Goal: Transaction & Acquisition: Download file/media

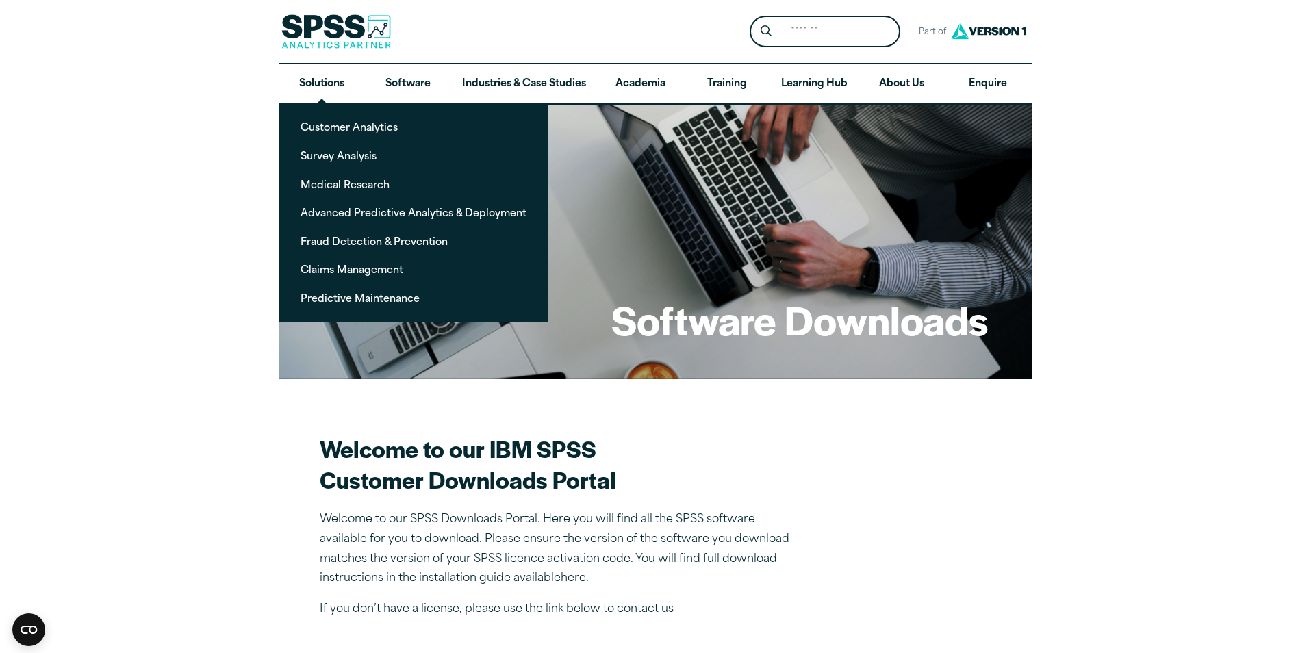
scroll to position [137, 0]
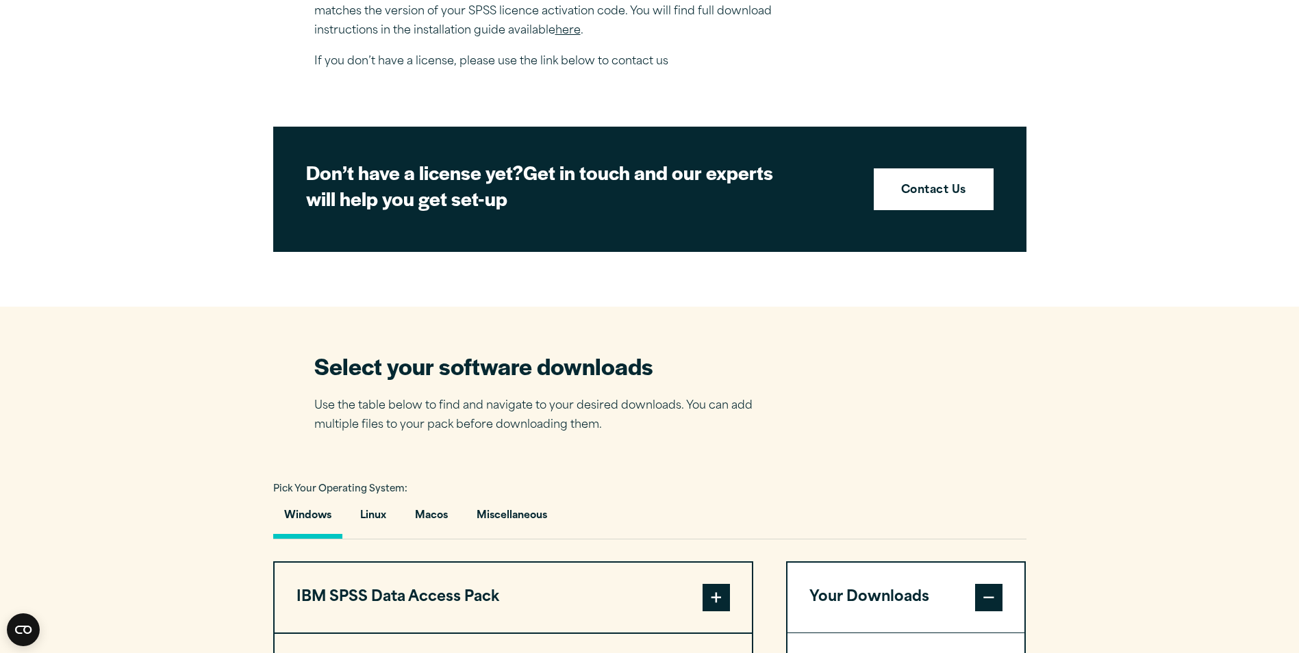
scroll to position [685, 0]
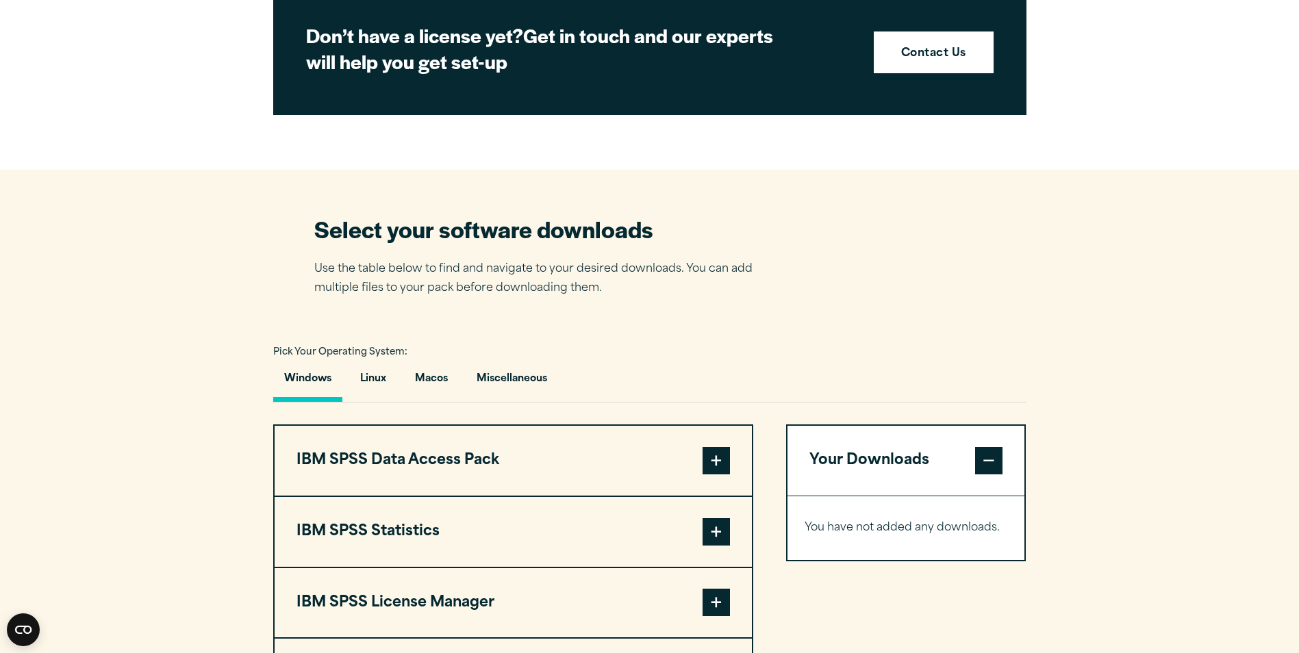
click at [711, 535] on span at bounding box center [716, 531] width 27 height 27
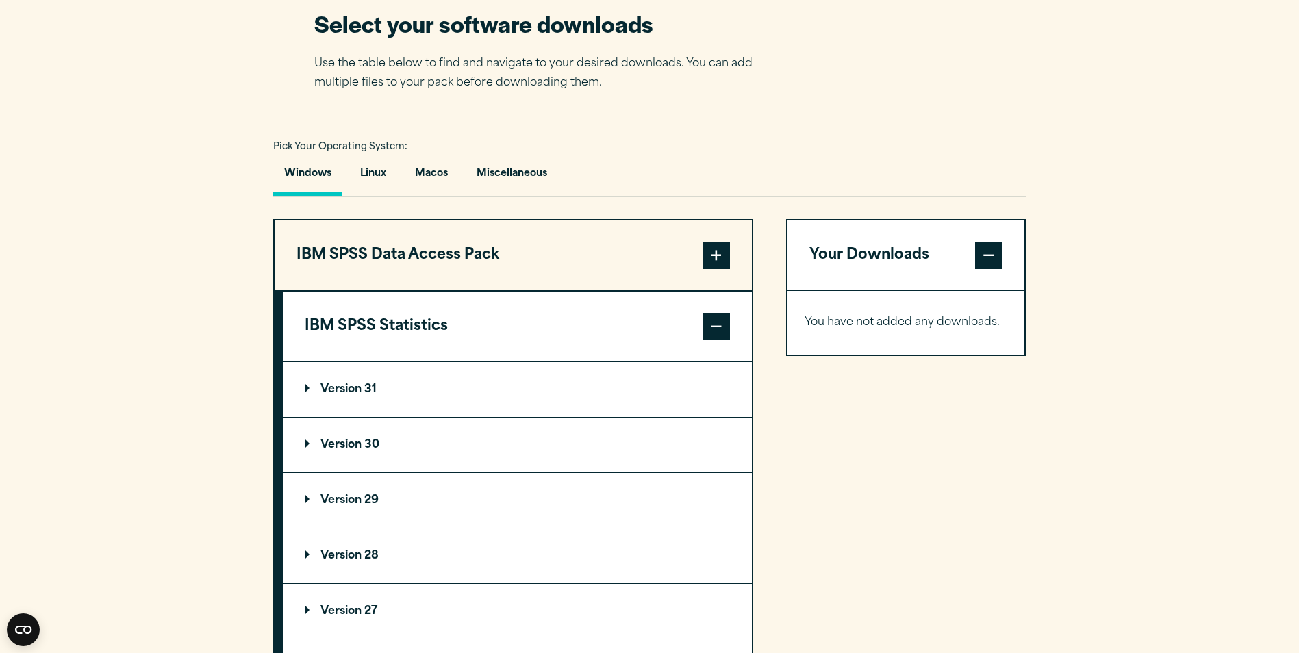
scroll to position [959, 0]
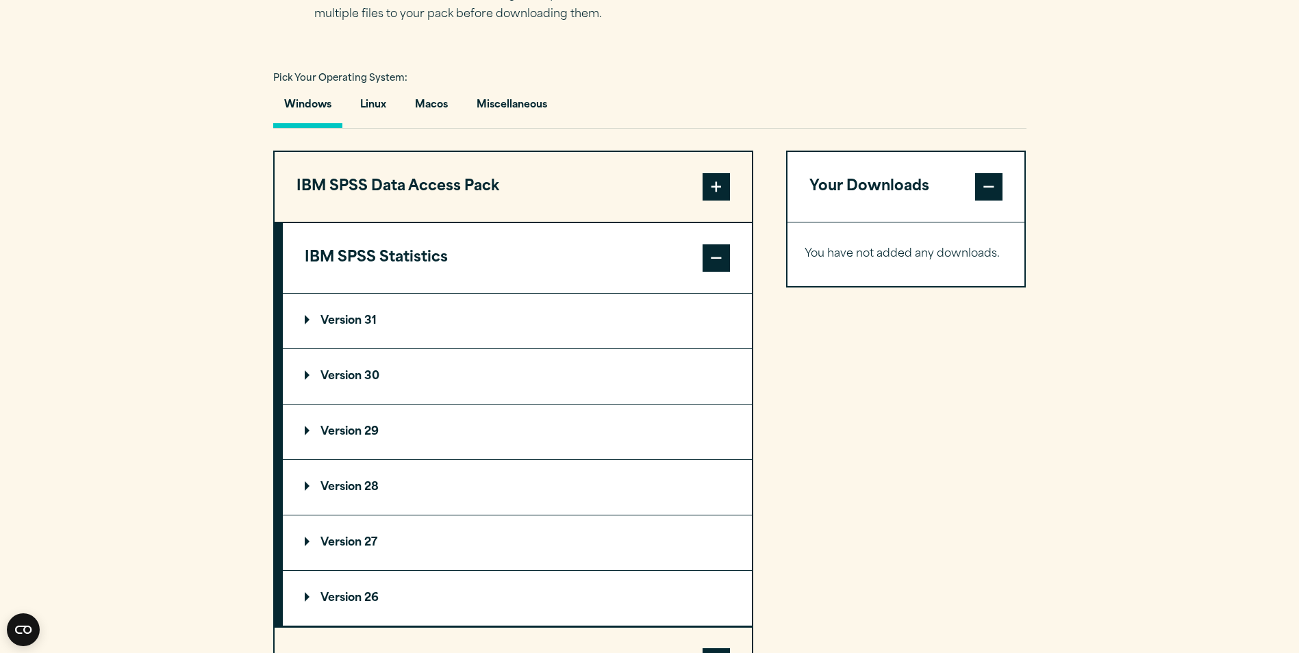
click at [307, 371] on p "Version 30" at bounding box center [342, 376] width 75 height 11
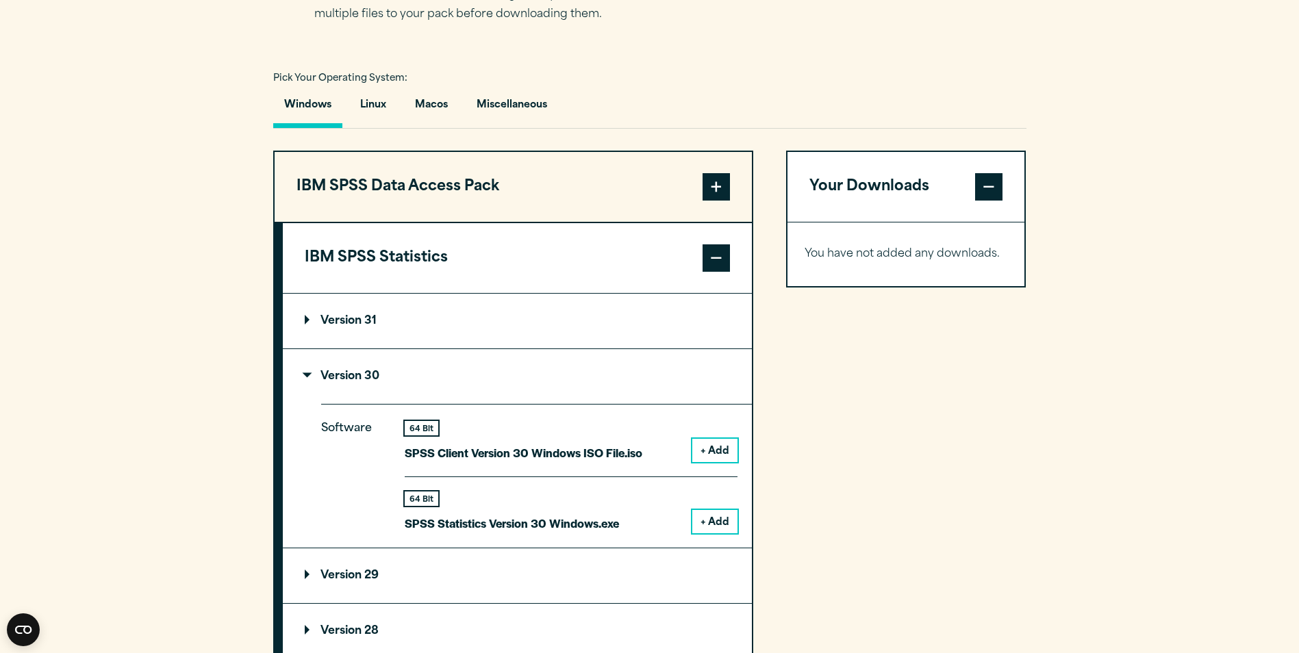
click at [719, 528] on button "+ Add" at bounding box center [714, 521] width 45 height 23
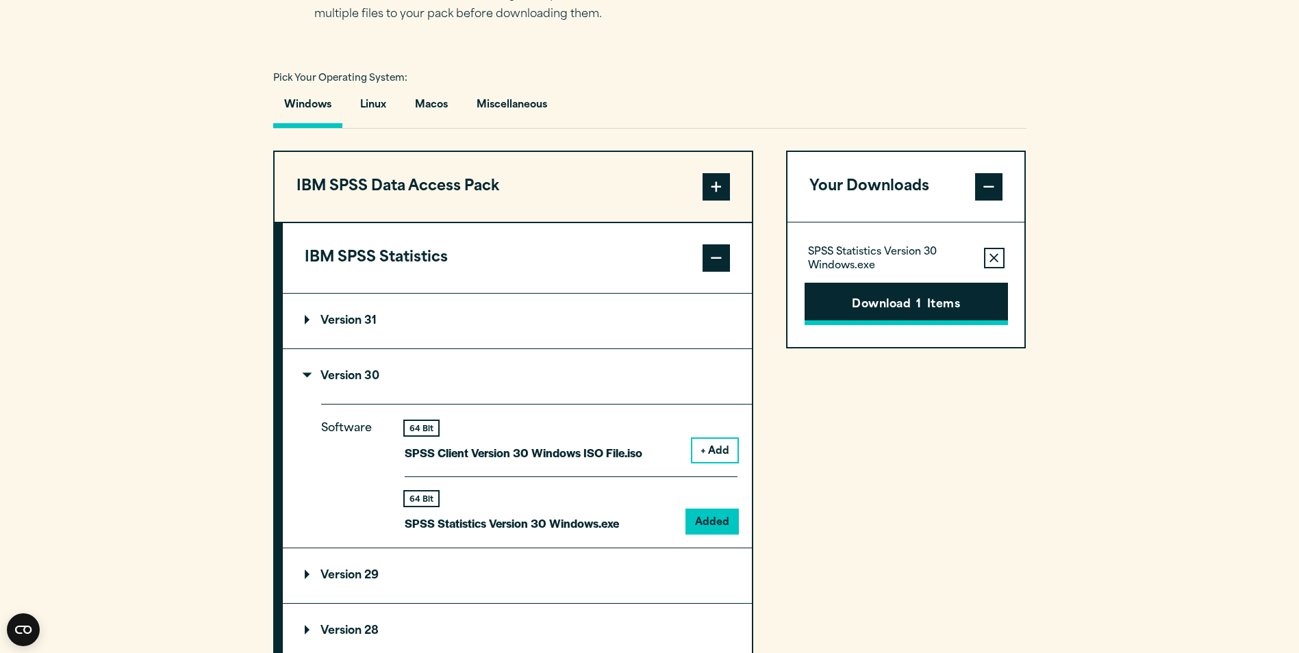
click at [915, 303] on button "Download 1 Items" at bounding box center [906, 304] width 203 height 42
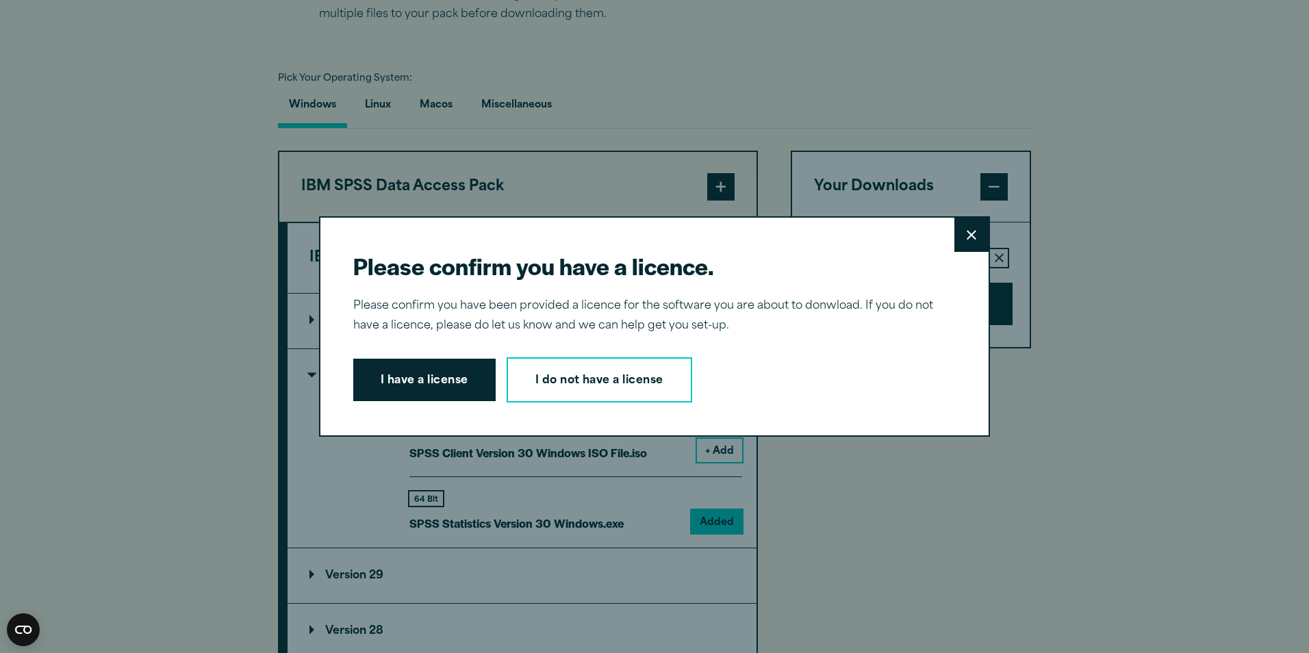
drag, startPoint x: 434, startPoint y: 397, endPoint x: 661, endPoint y: 466, distance: 237.7
click at [643, 475] on div "Please confirm you have a licence. Close Please confirm you have been provided …" at bounding box center [654, 326] width 1309 height 653
click at [955, 249] on button "Close" at bounding box center [972, 235] width 34 height 34
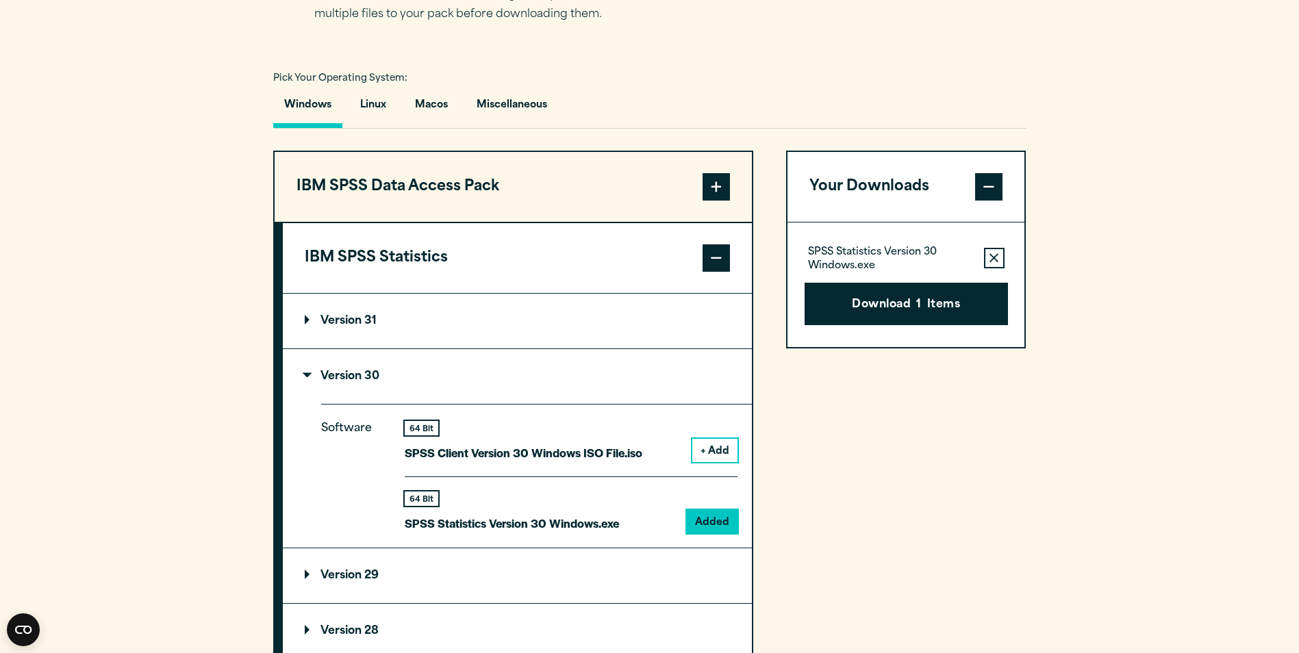
click at [992, 256] on icon "button" at bounding box center [994, 257] width 9 height 9
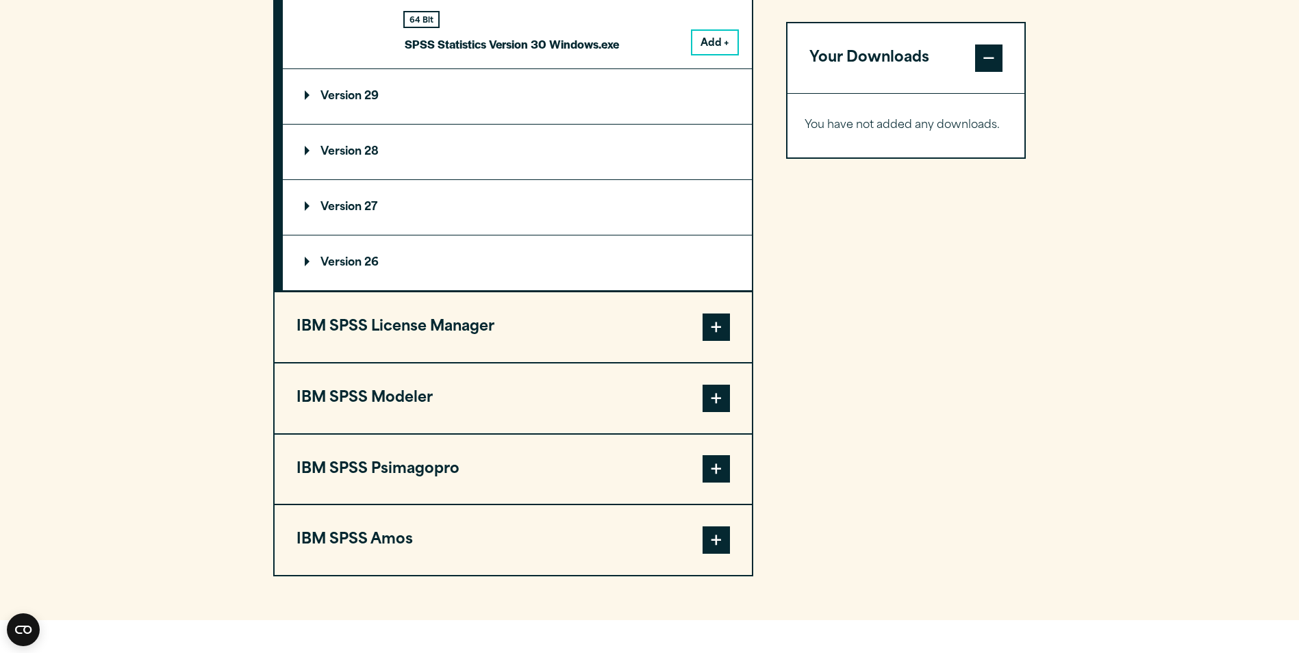
scroll to position [1164, 0]
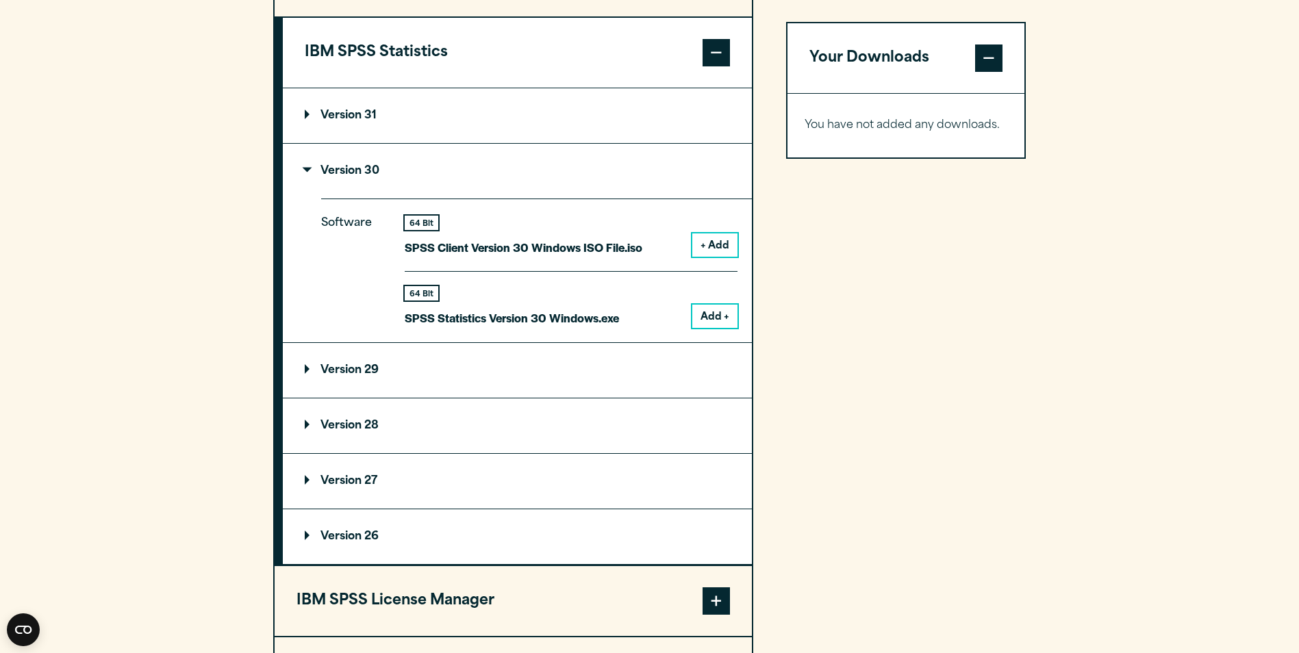
click at [704, 53] on span at bounding box center [716, 52] width 27 height 27
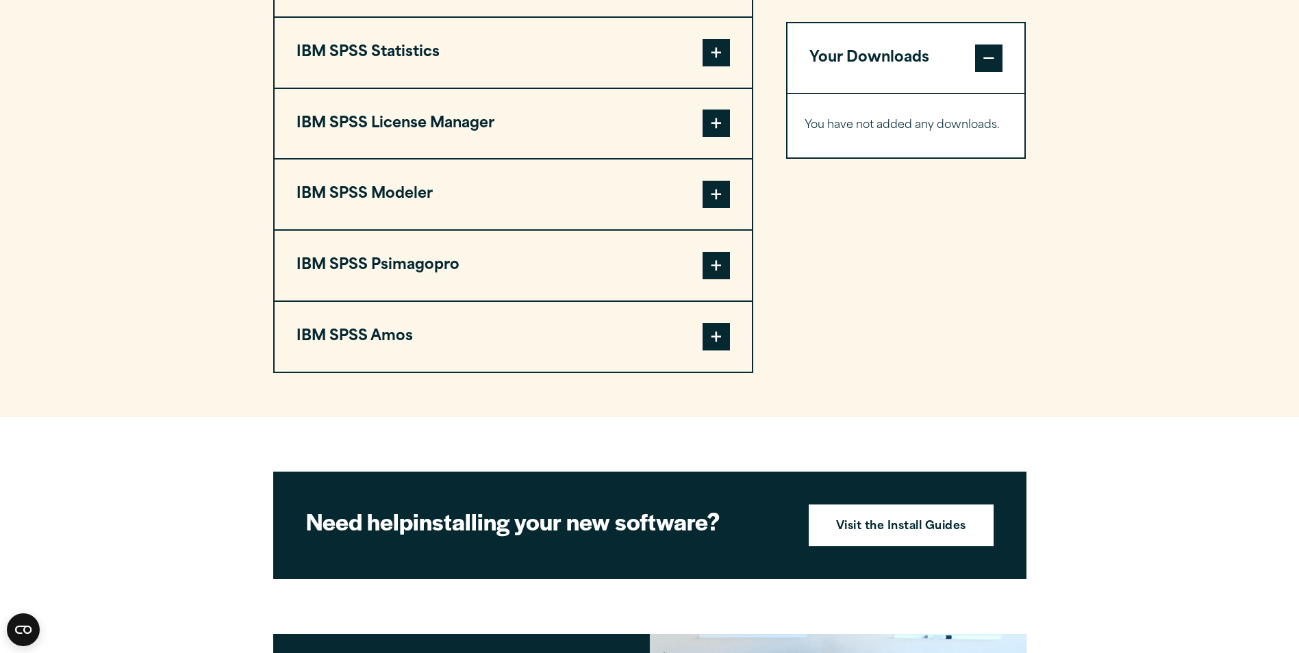
scroll to position [1096, 0]
